Goal: Task Accomplishment & Management: Use online tool/utility

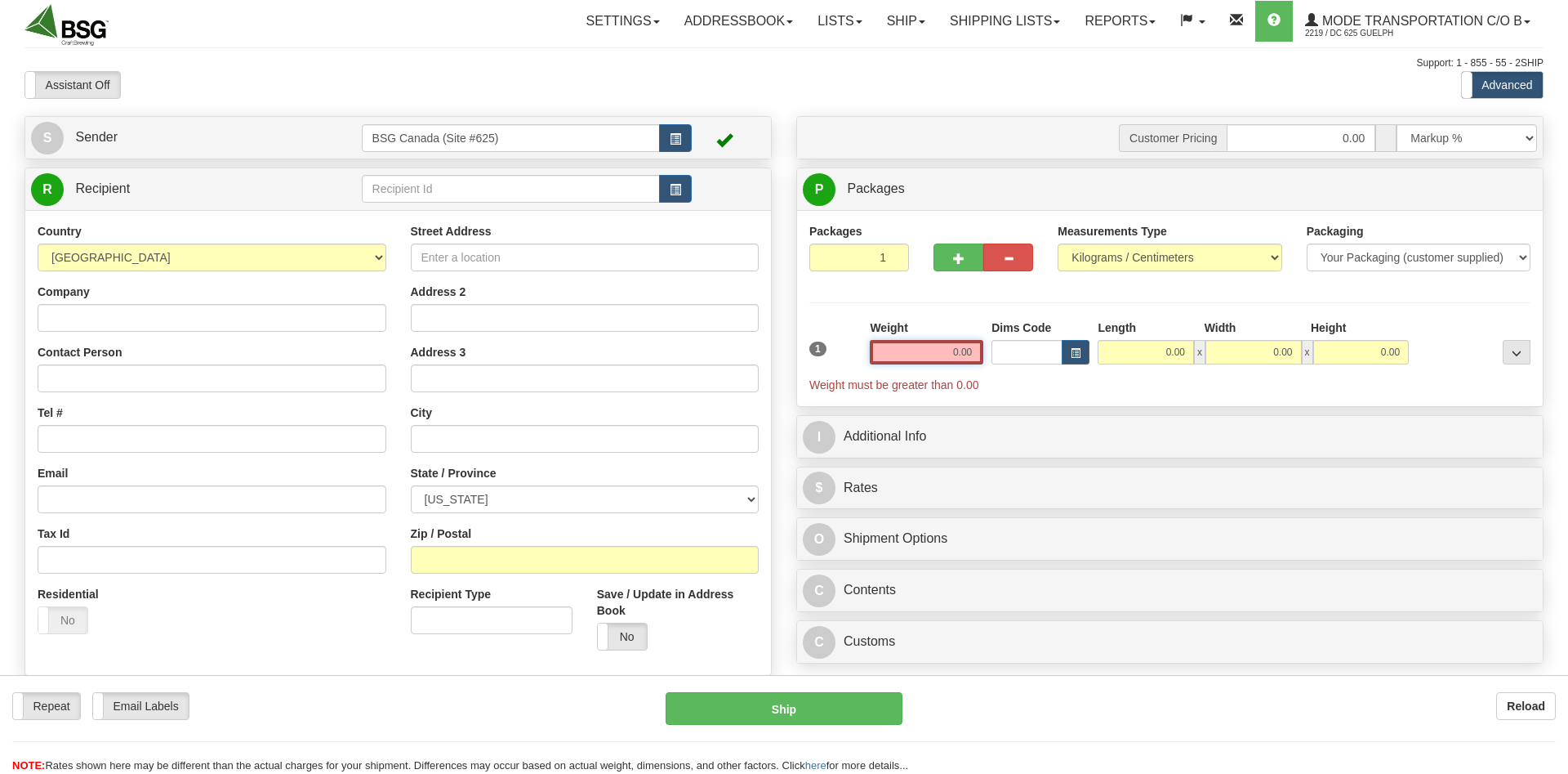
click at [896, 354] on input "0.00" at bounding box center [926, 353] width 114 height 25
type input "0.00"
drag, startPoint x: 909, startPoint y: 353, endPoint x: 925, endPoint y: 345, distance: 17.9
click at [908, 353] on input "0.00" at bounding box center [926, 353] width 114 height 25
type input "0.00"
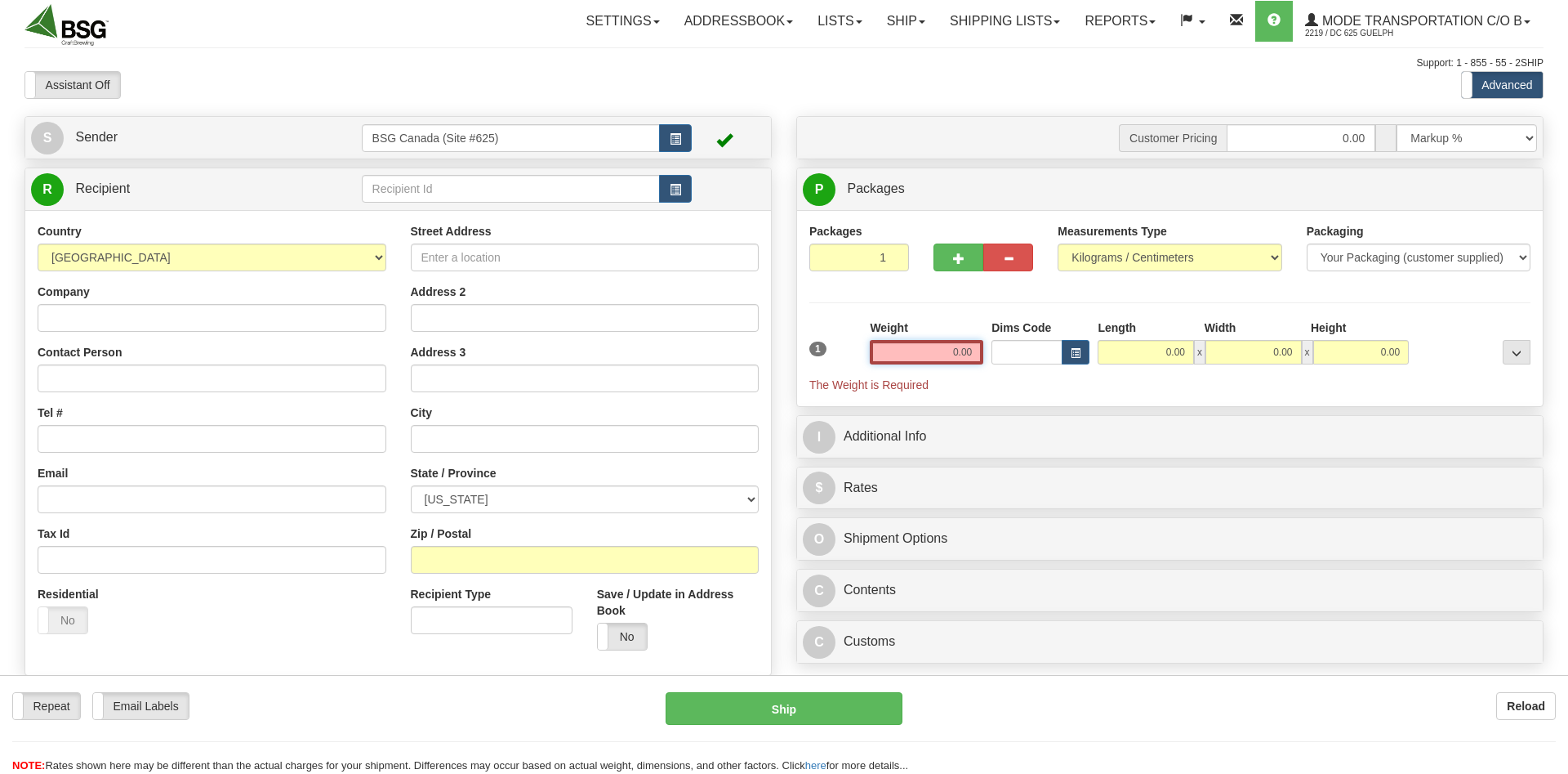
drag, startPoint x: 937, startPoint y: 343, endPoint x: 991, endPoint y: 358, distance: 56.0
click at [937, 343] on input "0.00" at bounding box center [926, 353] width 114 height 25
paste input "26.1178"
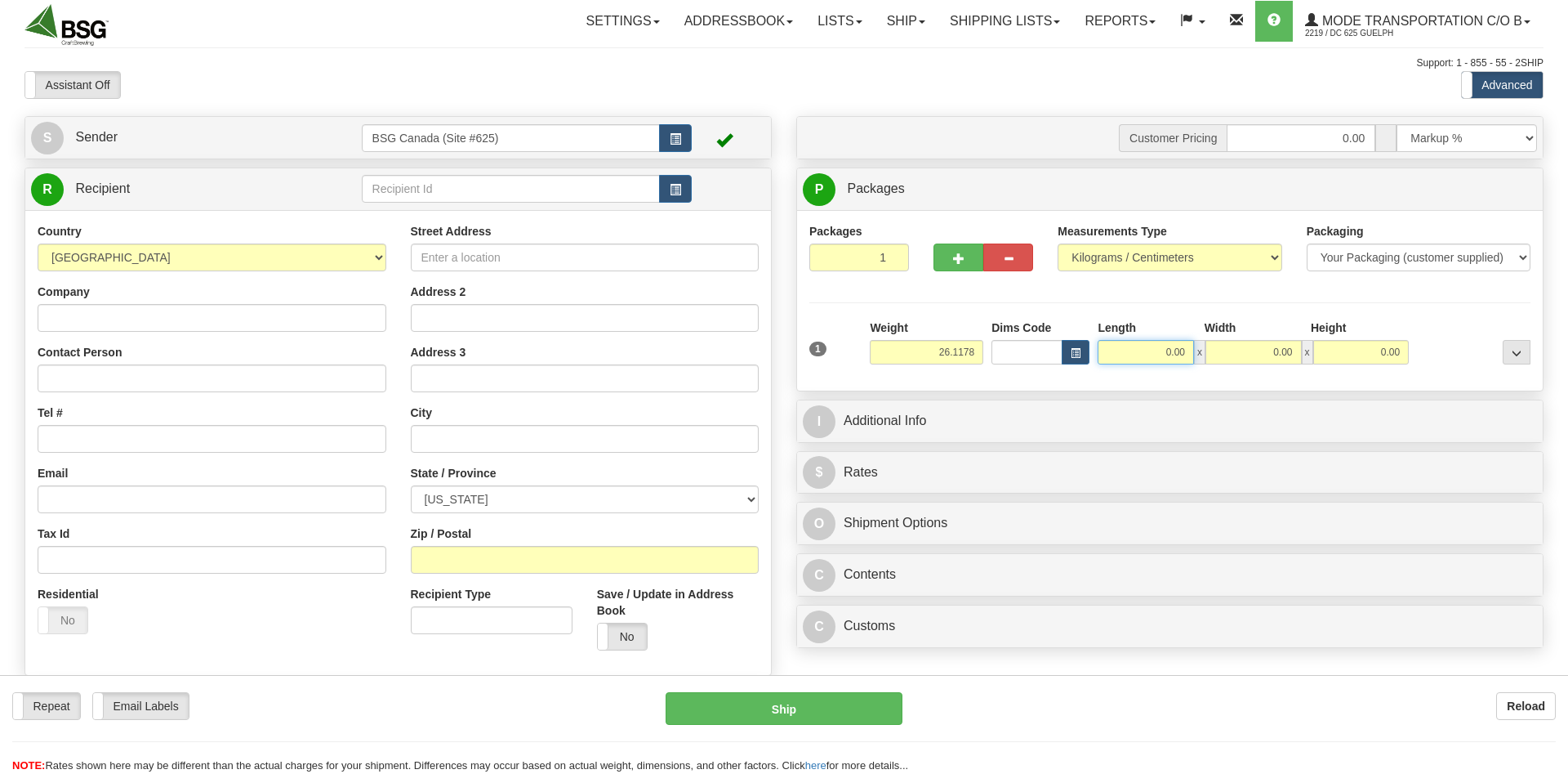
type input "26.12"
click at [1134, 353] on input "0.00" at bounding box center [1145, 353] width 96 height 25
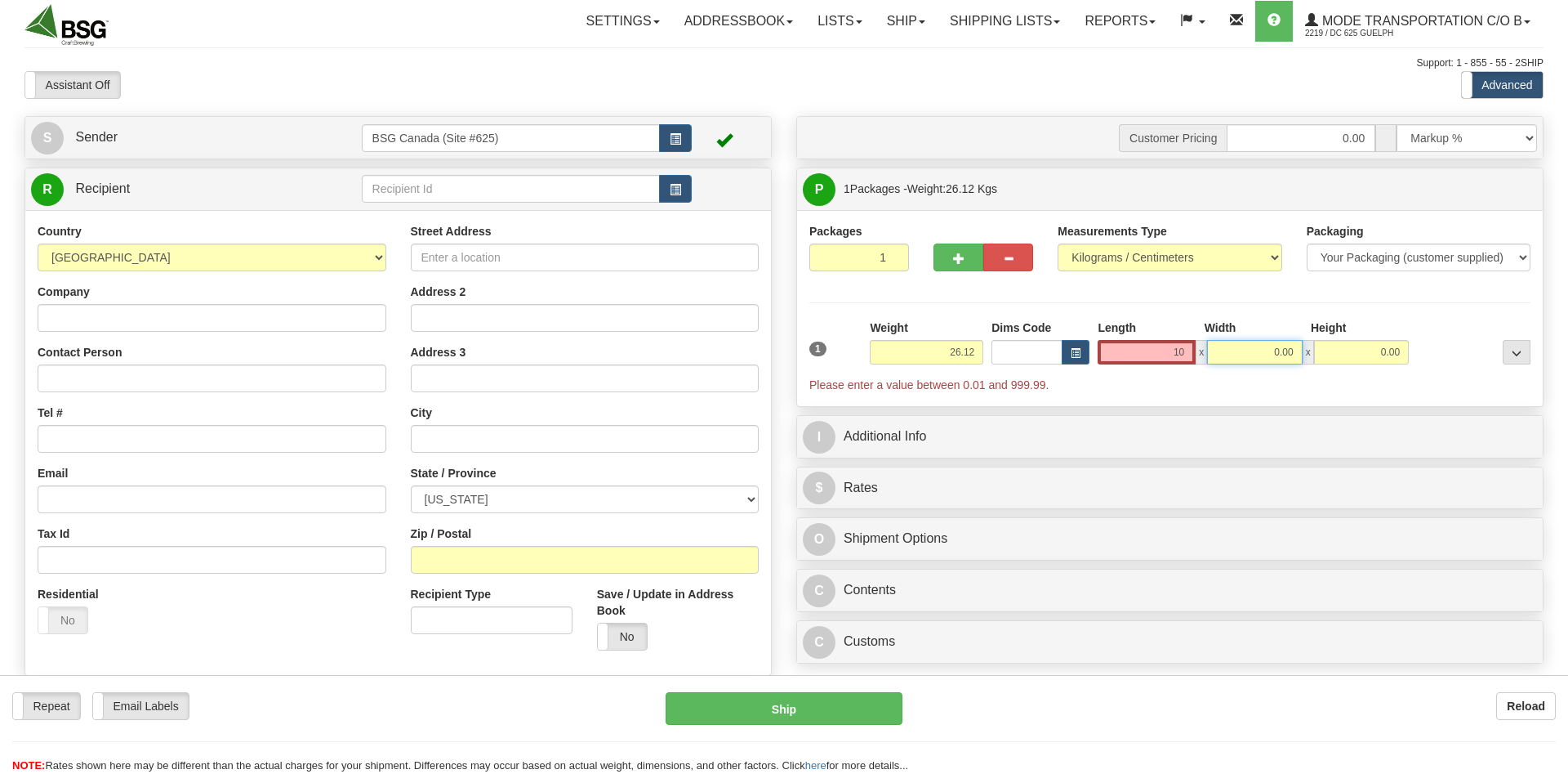
type input "10.00"
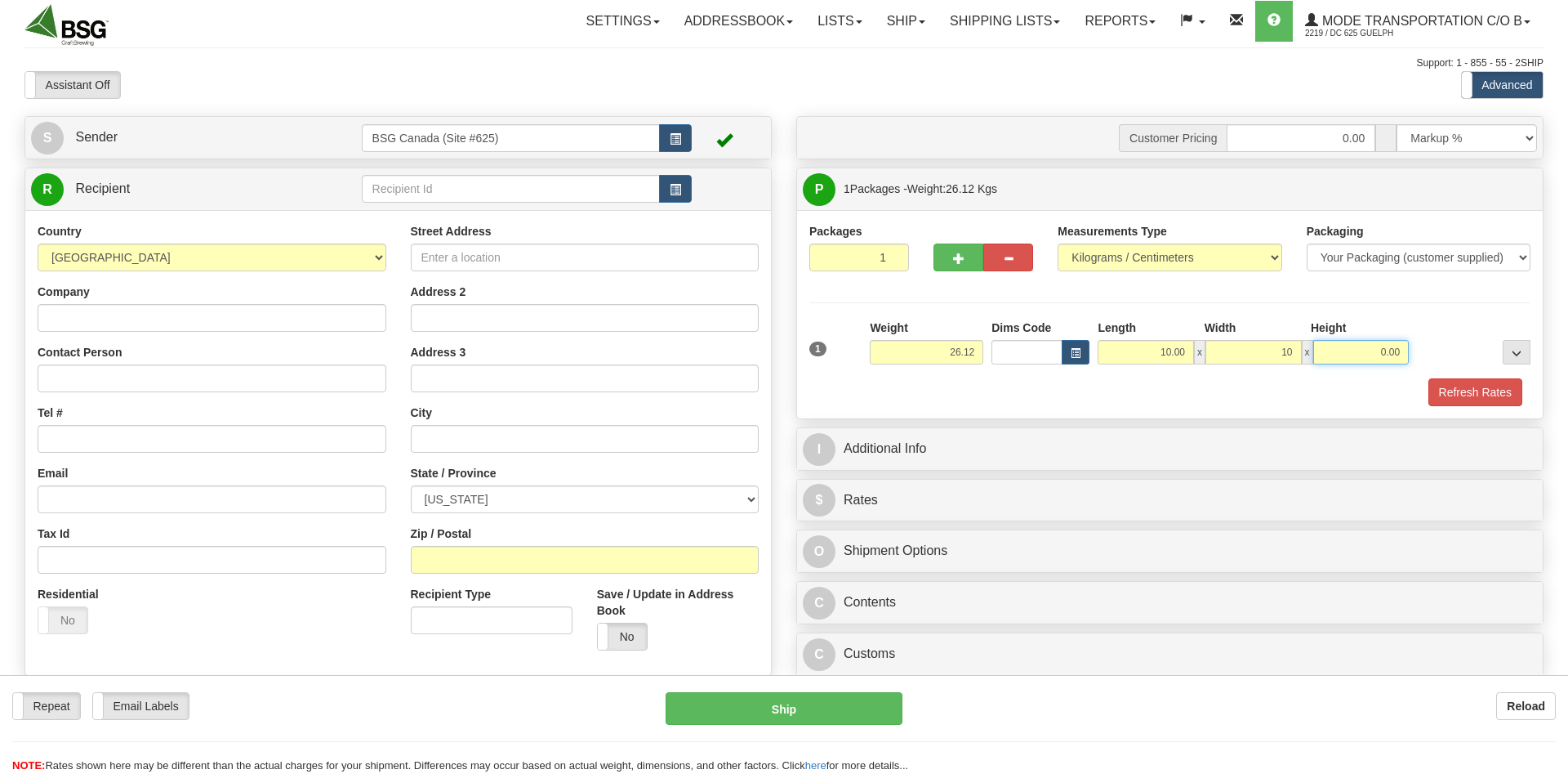
type input "10.00"
click at [480, 173] on div "R Recipient" at bounding box center [398, 189] width 745 height 41
click at [482, 184] on input "text" at bounding box center [511, 188] width 299 height 27
click at [431, 188] on input "text" at bounding box center [511, 188] width 299 height 27
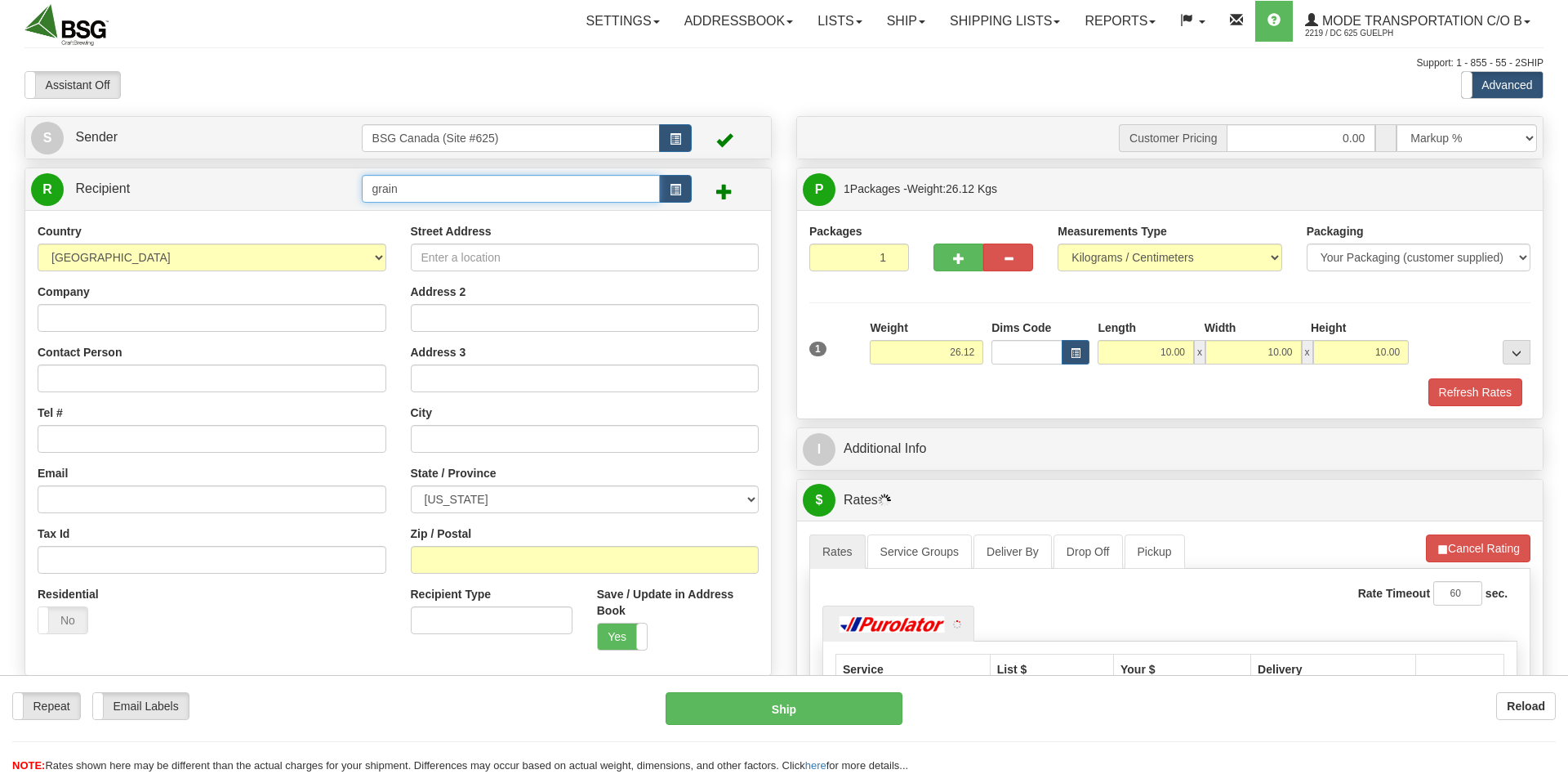
click at [487, 187] on input "grain" at bounding box center [511, 188] width 299 height 27
click at [464, 216] on div "GRAIN TO GLASS" at bounding box center [507, 215] width 283 height 18
type input "GRAIN TO GLASS"
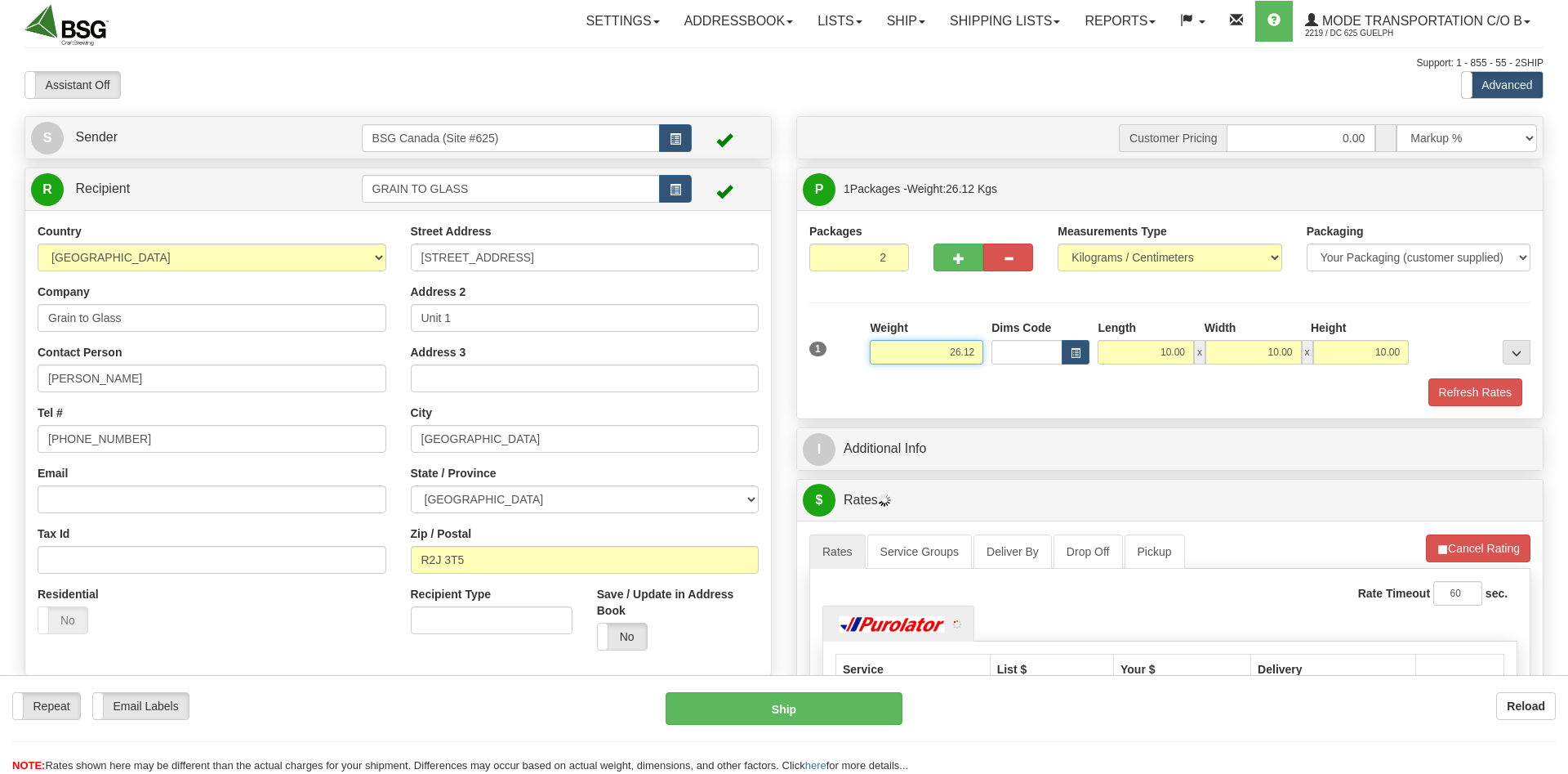
type input "2"
click at [894, 251] on input "2" at bounding box center [859, 256] width 100 height 27
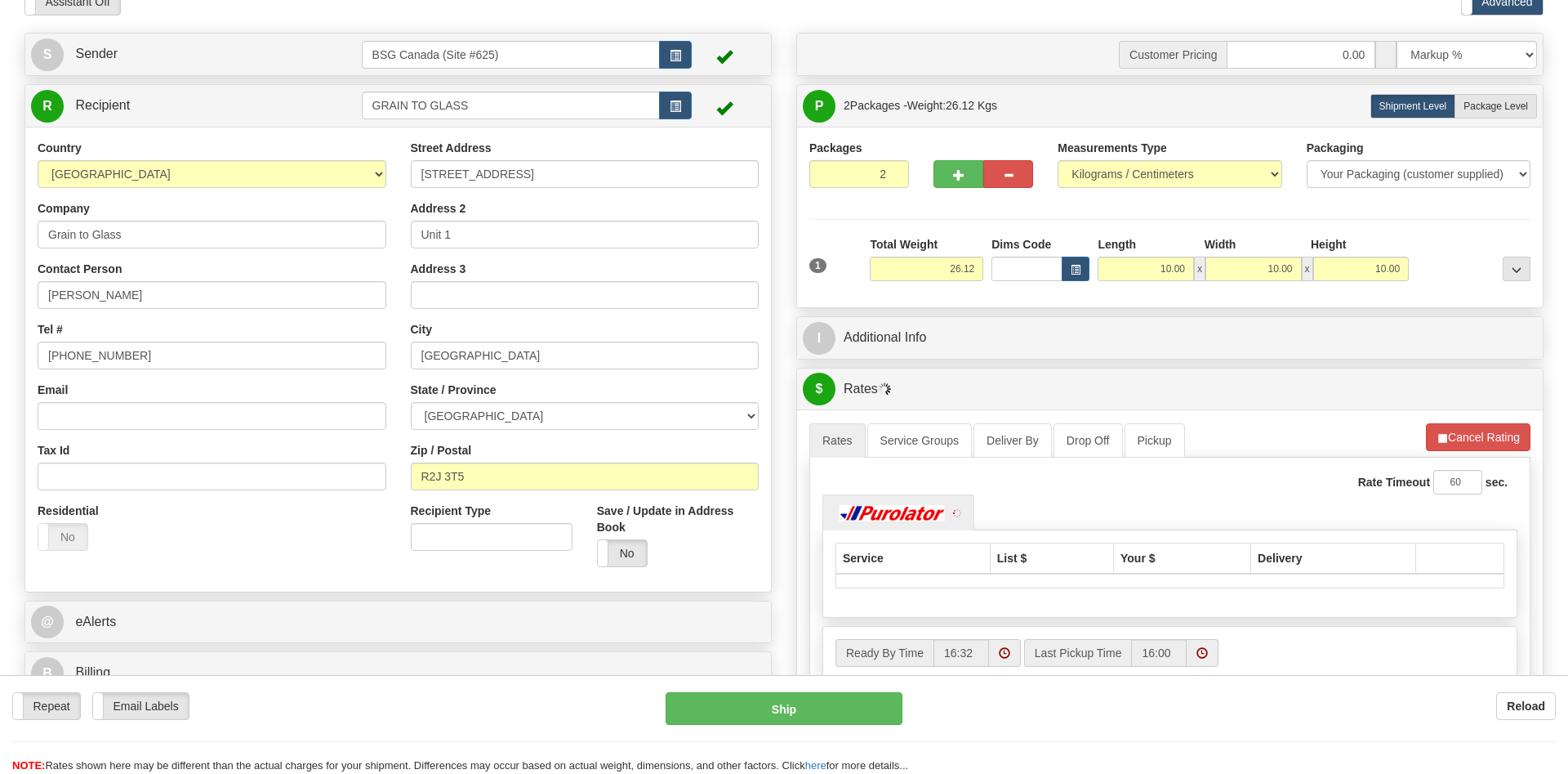
scroll to position [167, 0]
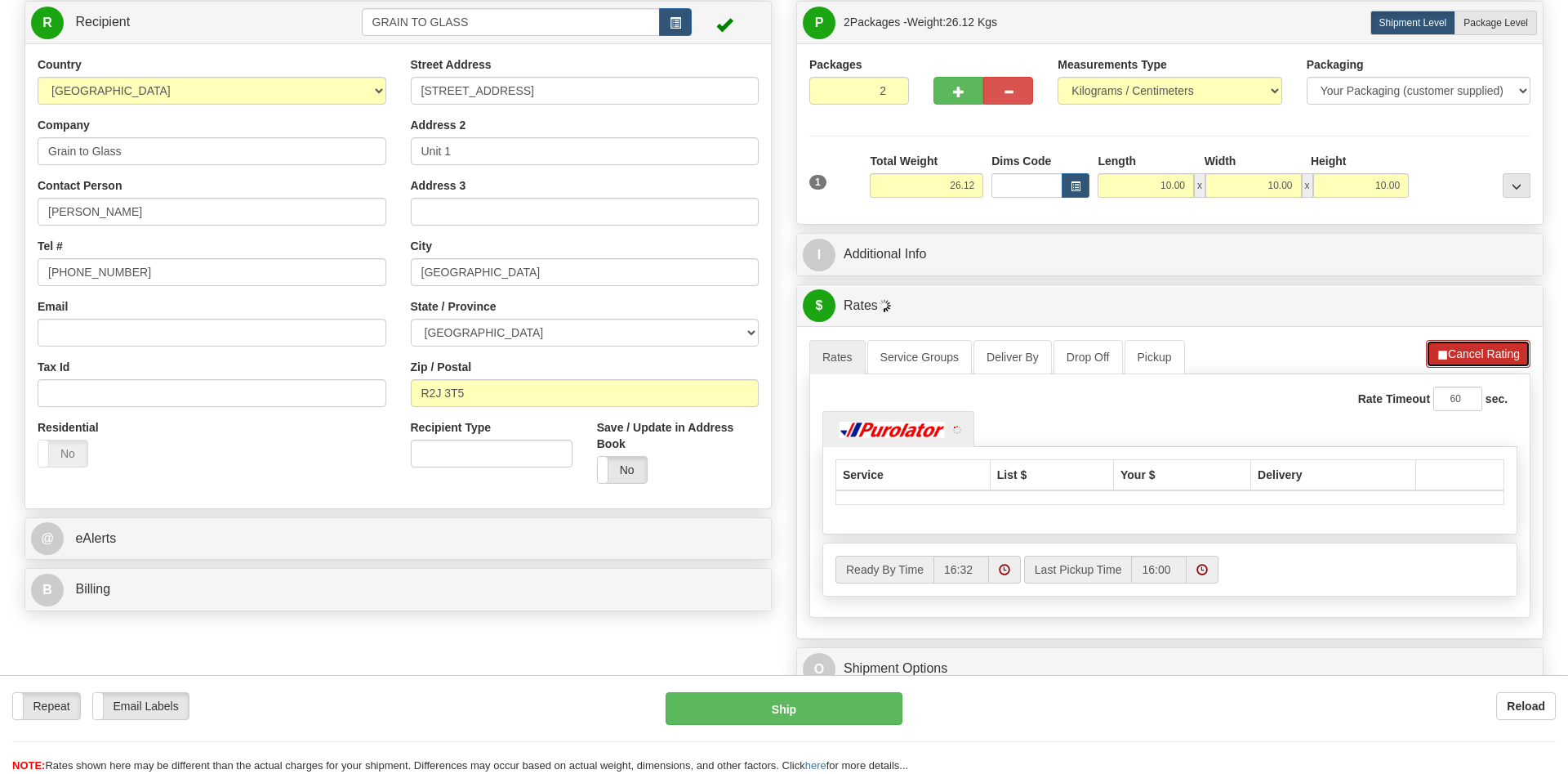
click at [1455, 345] on button "Cancel Rating" at bounding box center [1478, 353] width 104 height 27
click at [1468, 349] on button "Refresh Rates" at bounding box center [1477, 353] width 105 height 27
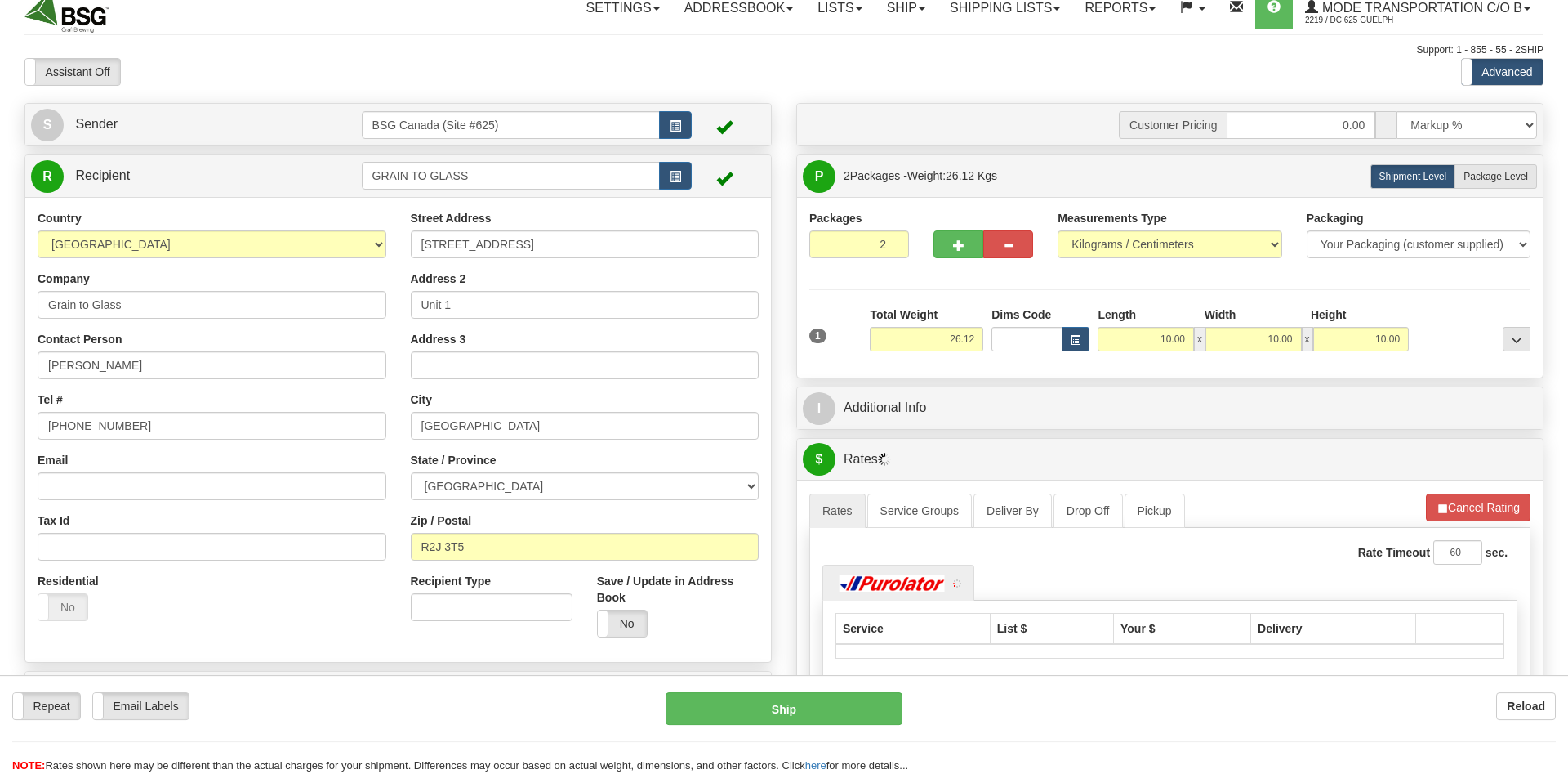
scroll to position [0, 0]
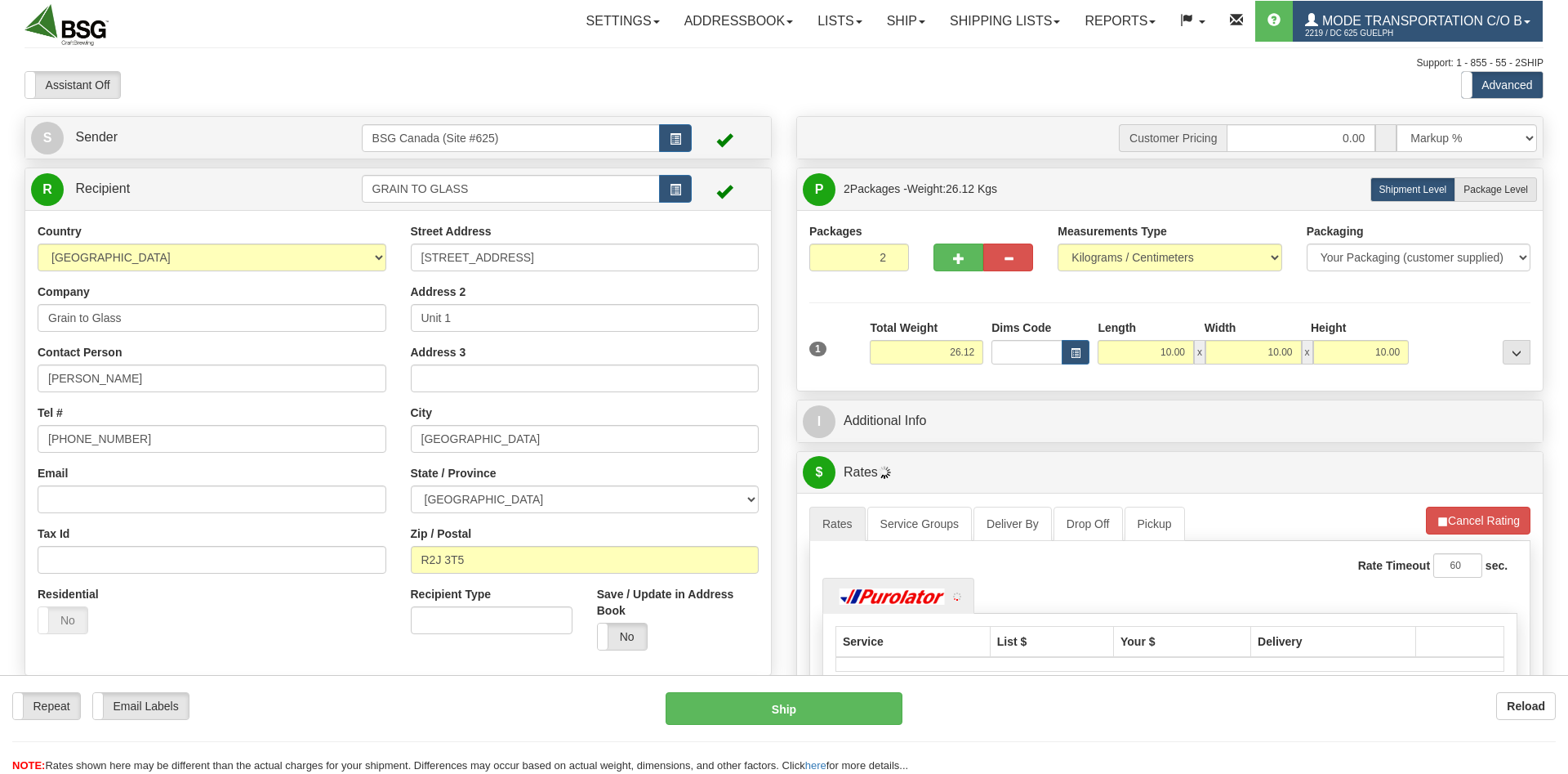
click at [1449, 27] on span "Mode Transportation c/o B" at bounding box center [1420, 21] width 204 height 14
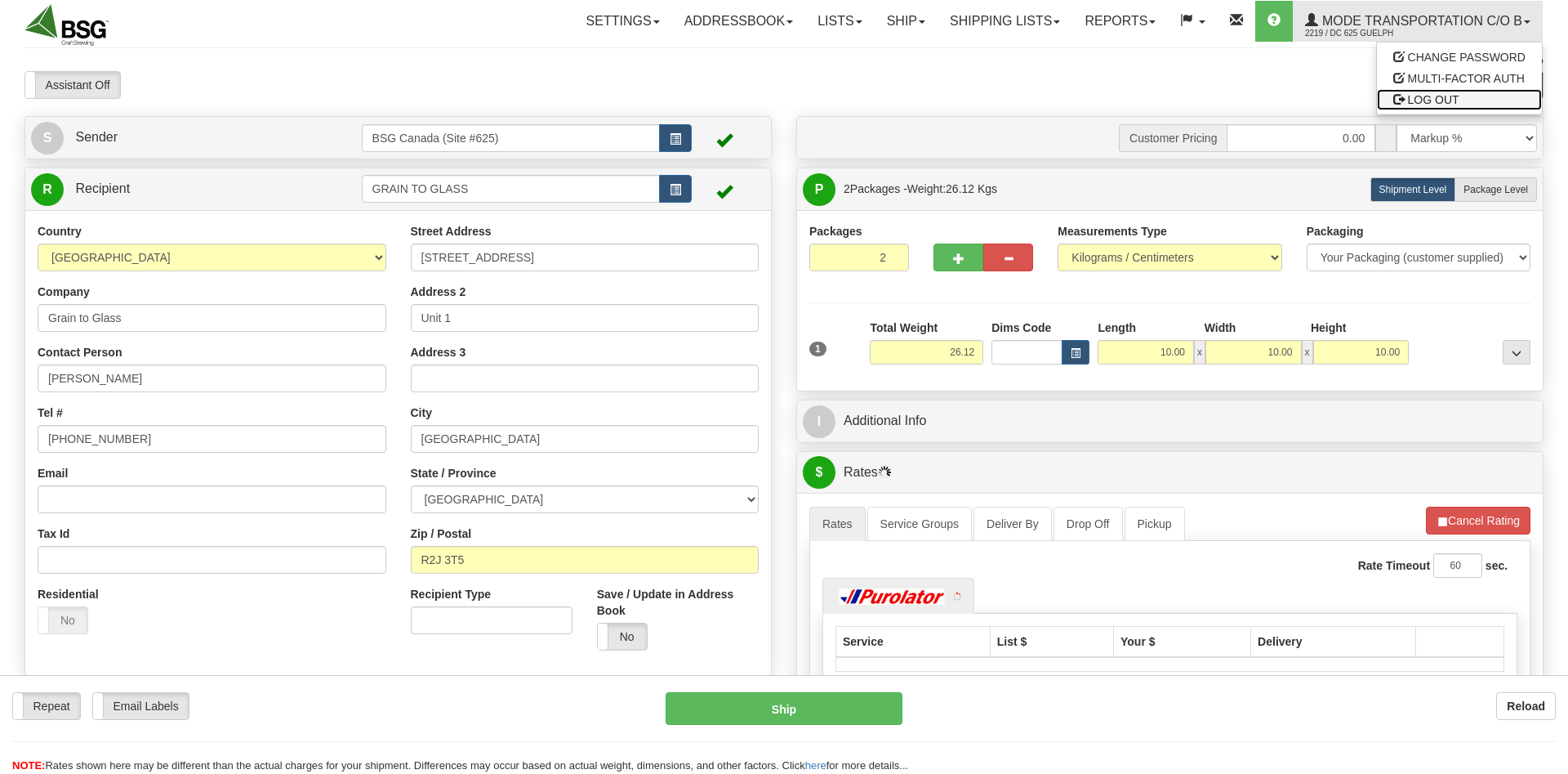
click at [1435, 92] on link "LOG OUT" at bounding box center [1459, 100] width 165 height 22
